Goal: Check status: Check status

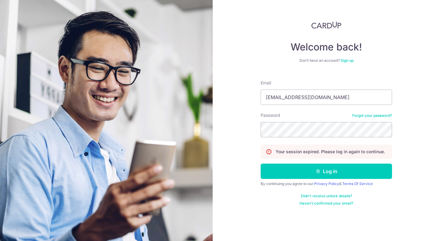
click at [334, 173] on button "Log in" at bounding box center [326, 170] width 131 height 15
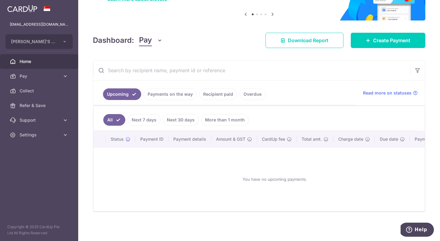
drag, startPoint x: 178, startPoint y: 92, endPoint x: 185, endPoint y: 98, distance: 9.1
click at [178, 92] on link "Payments on the way" at bounding box center [170, 94] width 53 height 12
